Goal: Task Accomplishment & Management: Use online tool/utility

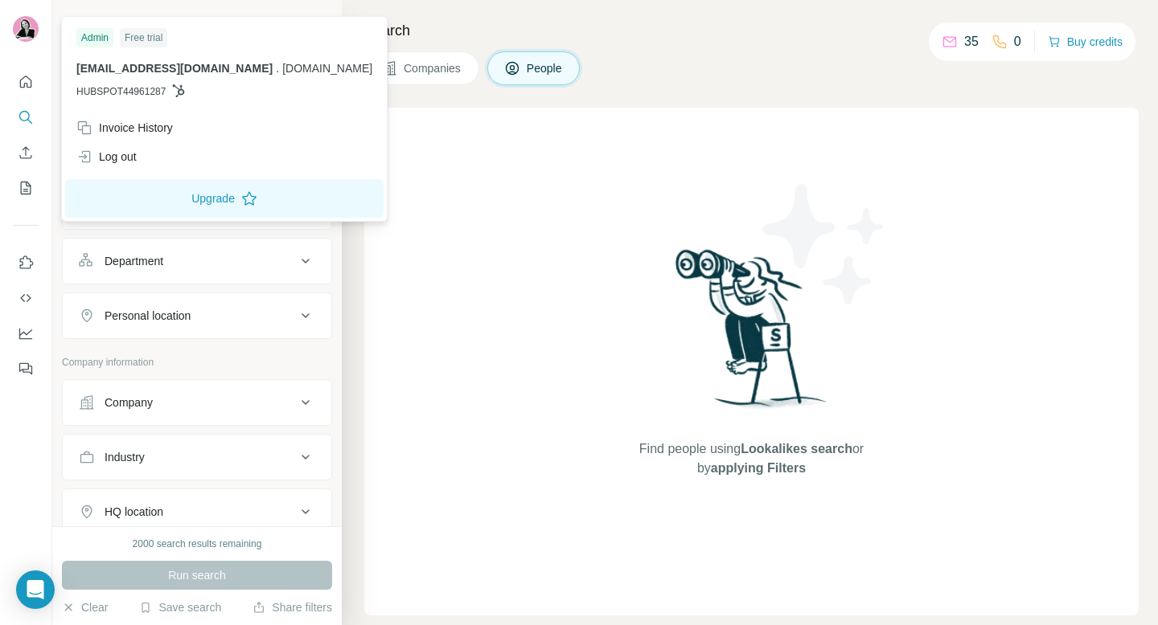
click at [23, 31] on img at bounding box center [26, 29] width 26 height 26
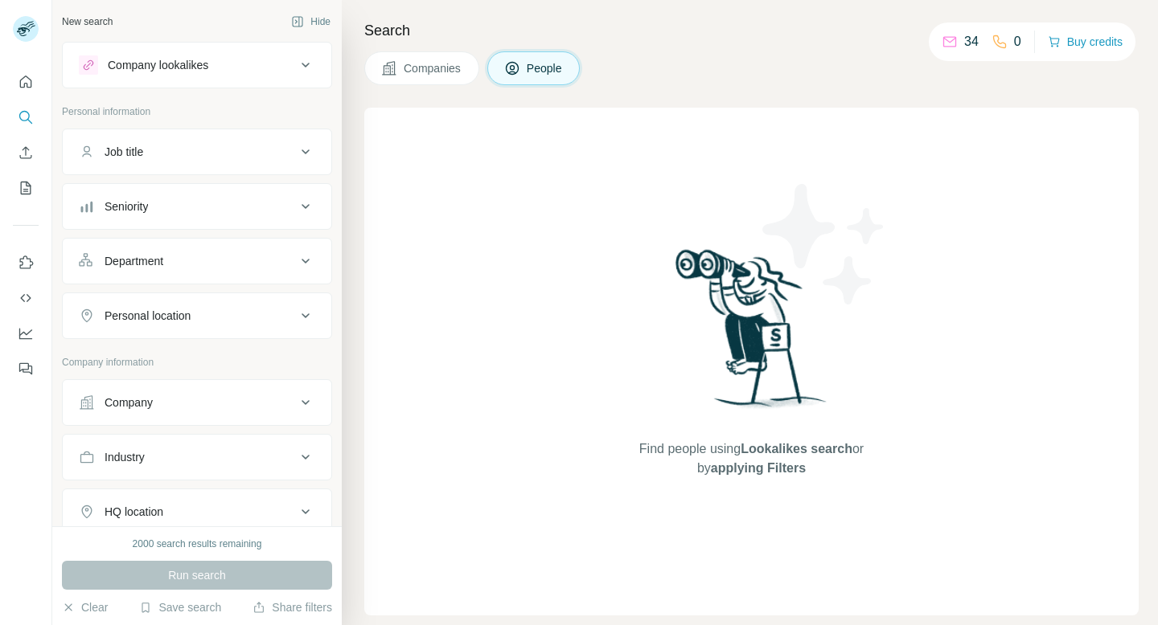
click at [1112, 74] on div "Companies People" at bounding box center [751, 68] width 774 height 34
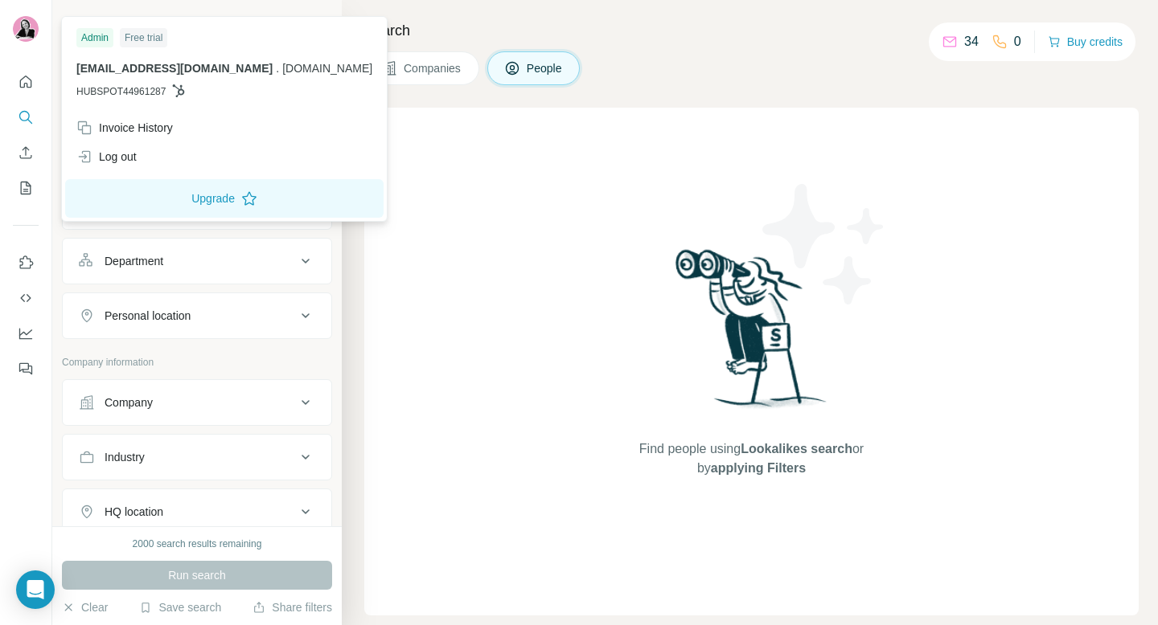
click at [151, 40] on div "Free trial" at bounding box center [143, 37] width 47 height 19
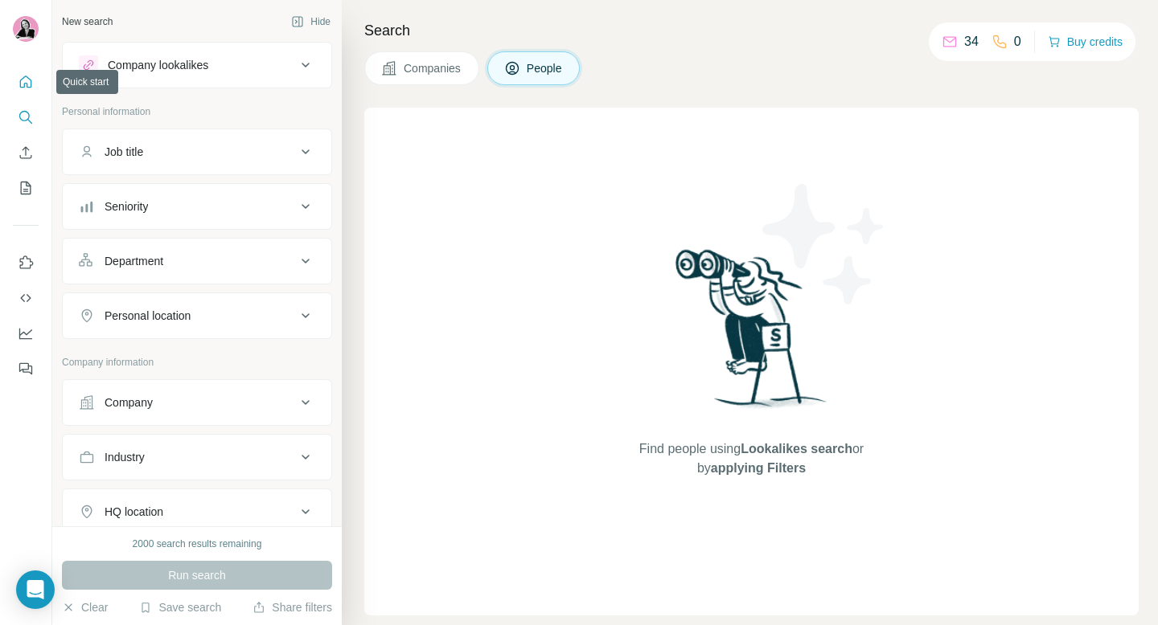
click at [30, 84] on icon "Quick start" at bounding box center [26, 82] width 16 height 16
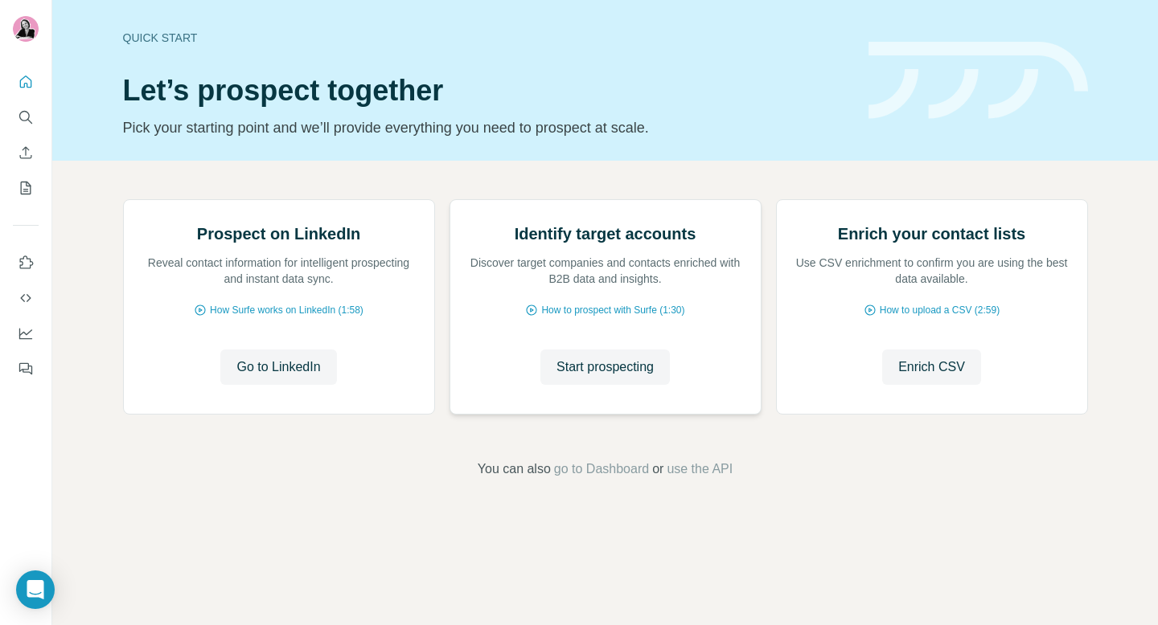
scroll to position [66, 0]
